Goal: Information Seeking & Learning: Learn about a topic

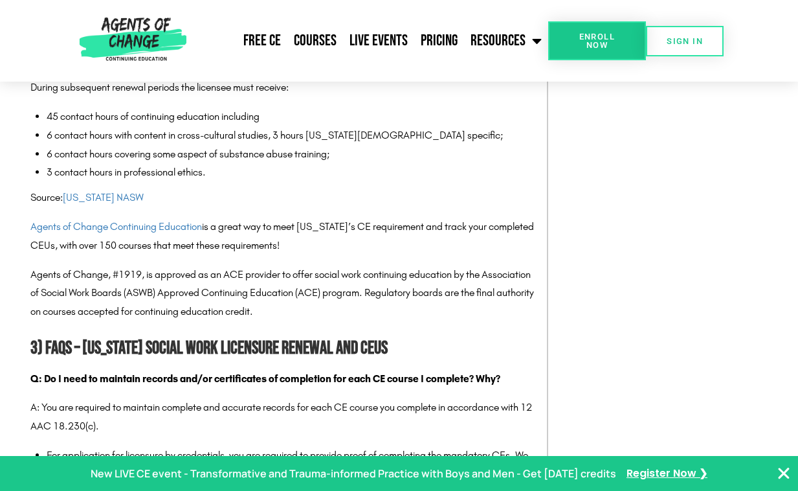
click at [280, 207] on p "Source: [US_STATE] NASW" at bounding box center [282, 197] width 504 height 19
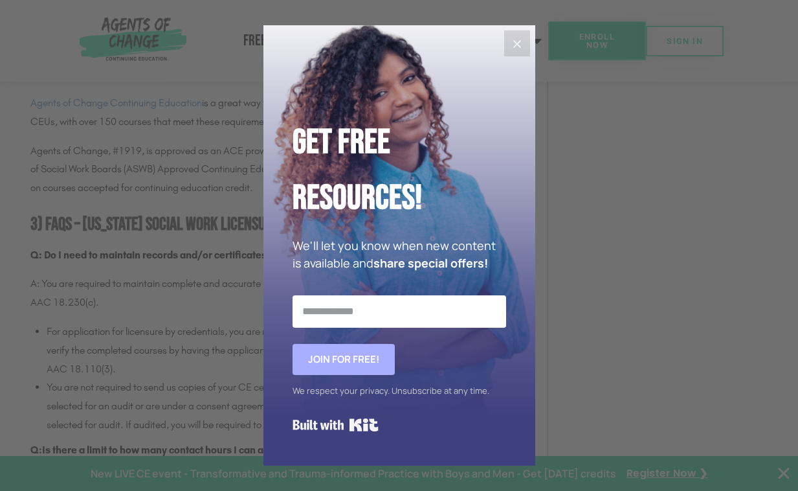
scroll to position [1628, 0]
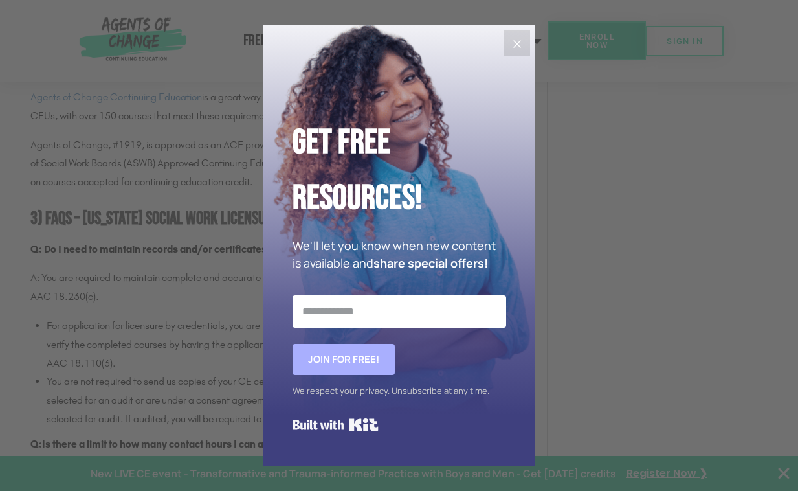
click at [519, 47] on icon "Close" at bounding box center [517, 44] width 8 height 8
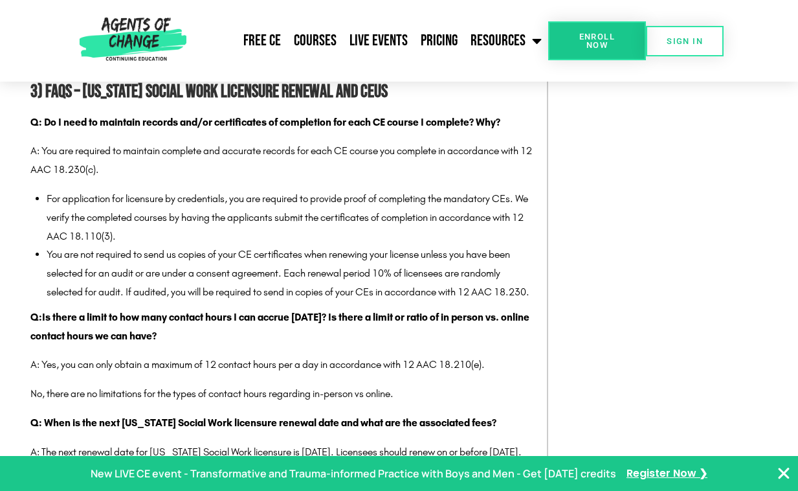
scroll to position [1758, 0]
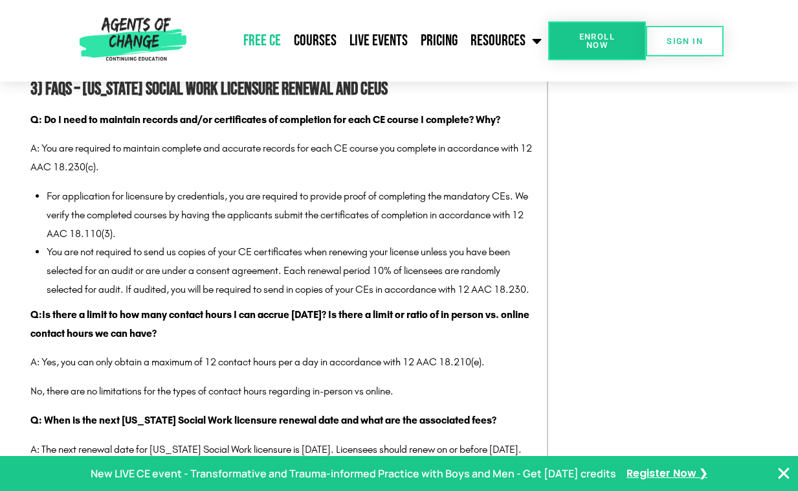
click at [260, 27] on link "Free CE" at bounding box center [262, 41] width 50 height 32
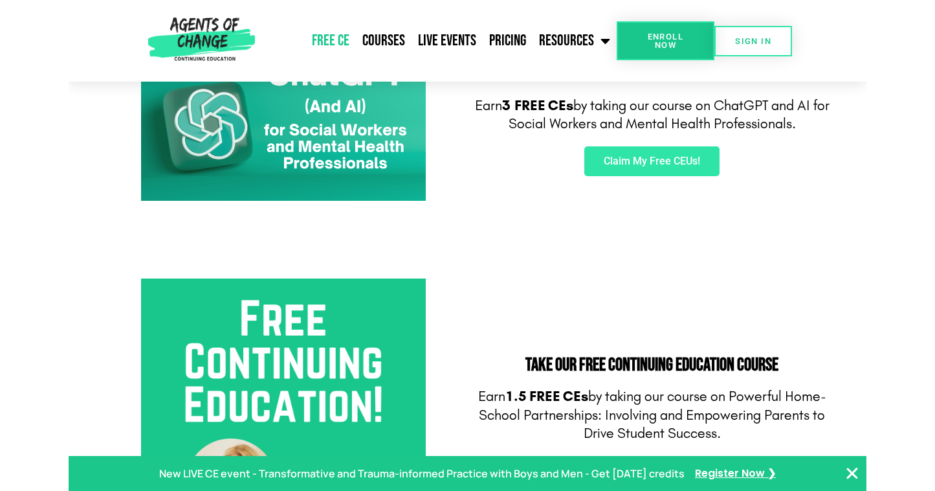
scroll to position [259, 0]
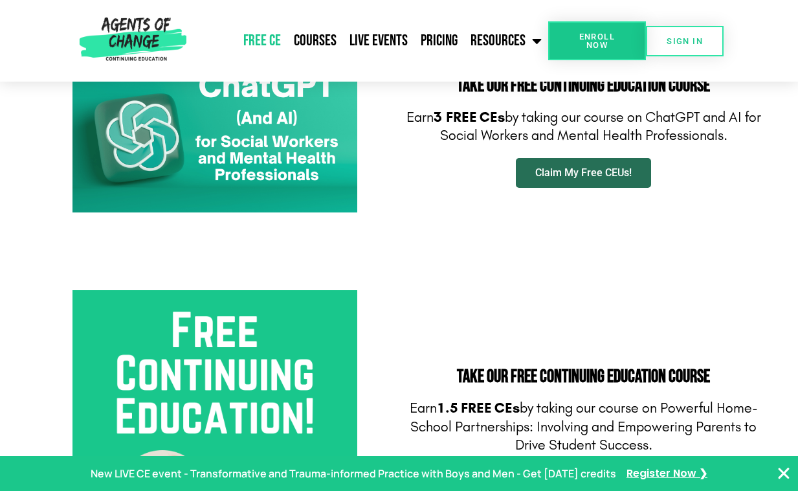
click at [531, 166] on link "Claim My Free CEUs!" at bounding box center [583, 173] width 135 height 30
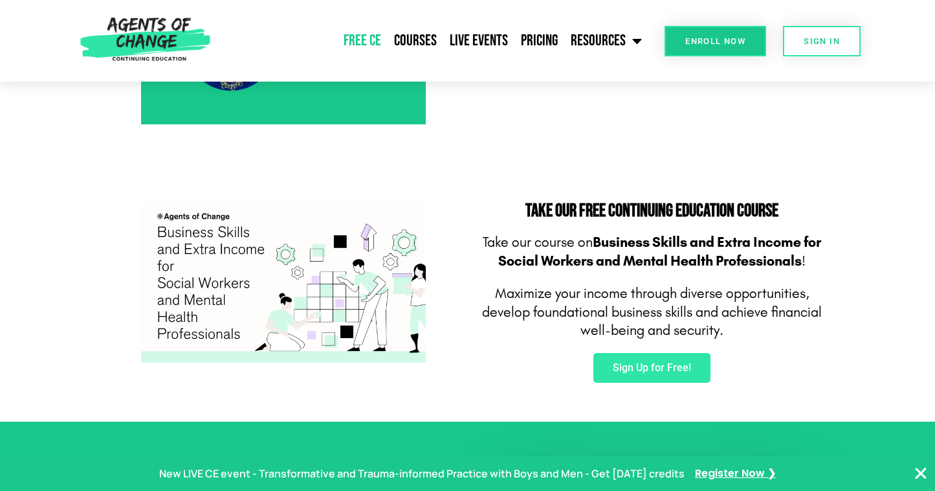
scroll to position [712, 0]
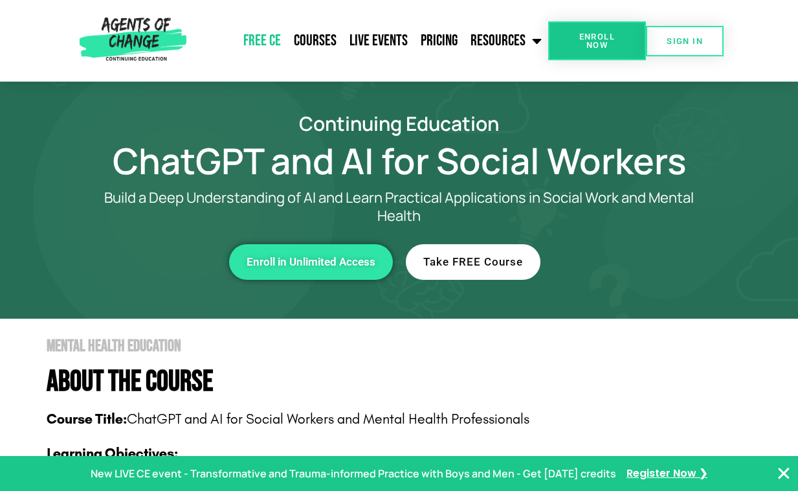
click at [265, 39] on link "Free CE" at bounding box center [262, 41] width 50 height 32
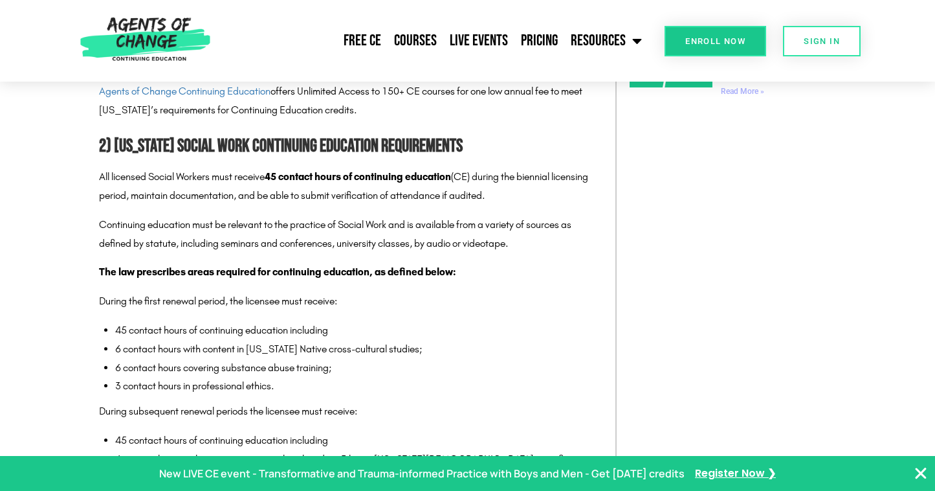
scroll to position [1240, 0]
